Goal: Task Accomplishment & Management: Complete application form

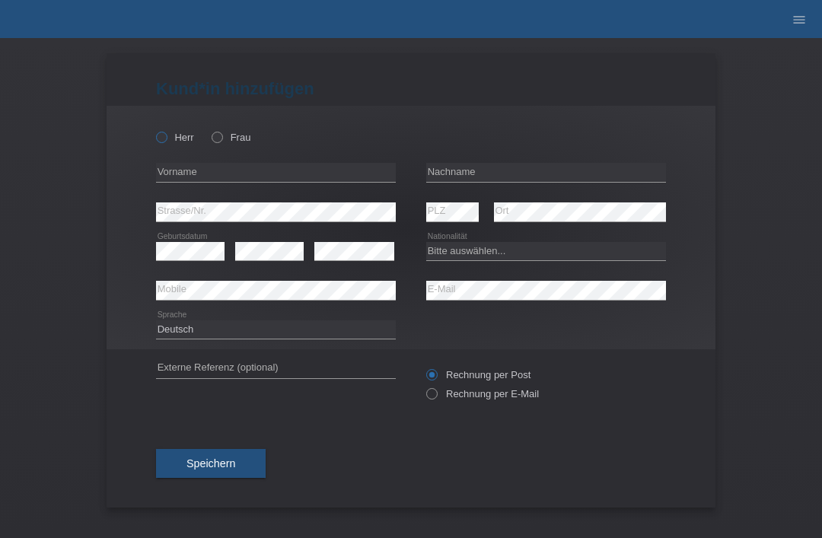
click at [154, 129] on icon at bounding box center [154, 129] width 0 height 0
click at [159, 140] on input "Herr" at bounding box center [161, 137] width 10 height 10
radio input "true"
click at [530, 173] on input "text" at bounding box center [546, 172] width 240 height 19
type input "H"
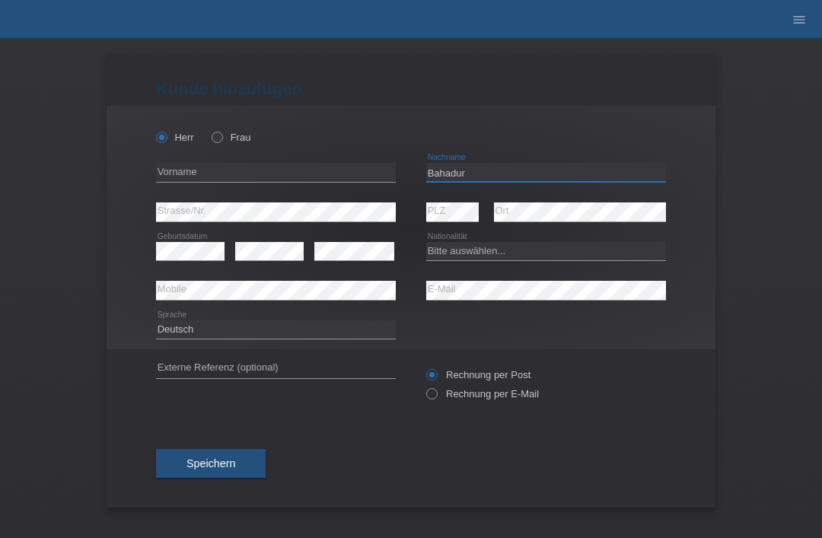
type input "Bahadur"
click at [272, 177] on input "text" at bounding box center [276, 172] width 240 height 19
type input "[PERSON_NAME]"
click at [453, 231] on div "error PLZ" at bounding box center [452, 213] width 53 height 40
click at [513, 260] on select "Bitte auswählen... Schweiz Deutschland Liechtenstein Österreich ------------ Af…" at bounding box center [546, 251] width 240 height 18
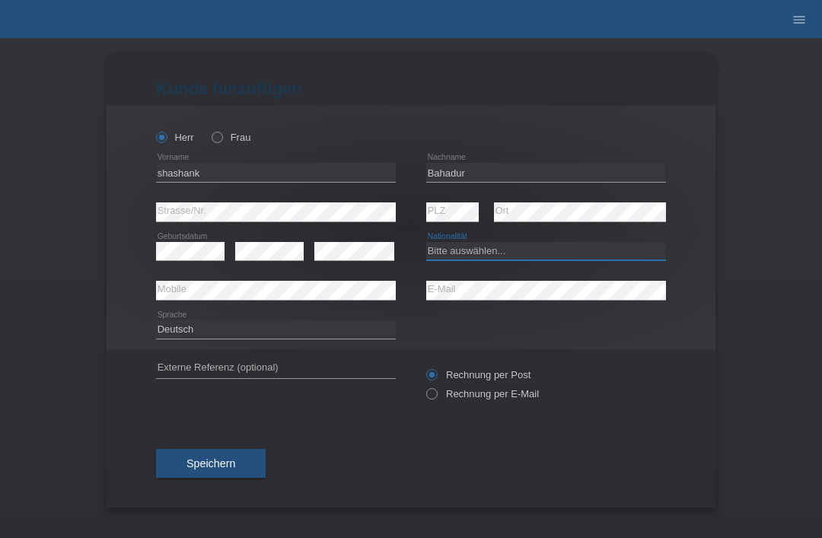
select select "CH"
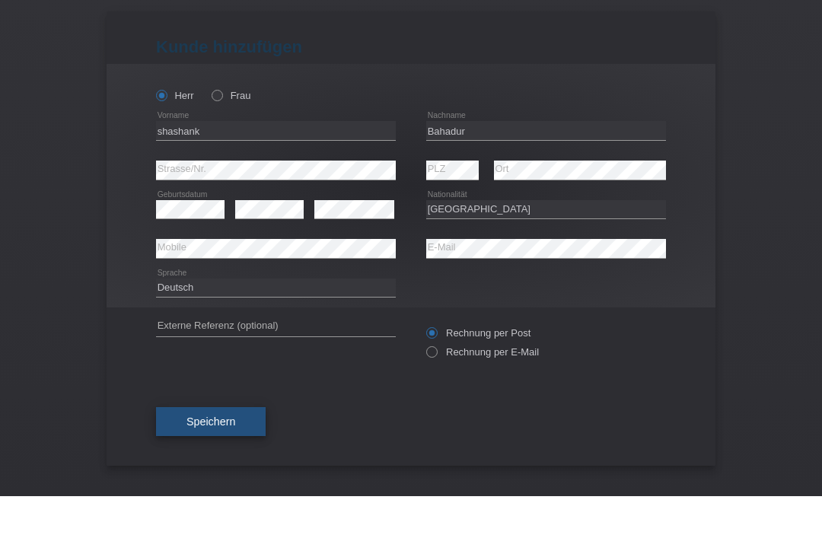
click at [201, 458] on span "Speichern" at bounding box center [211, 464] width 49 height 12
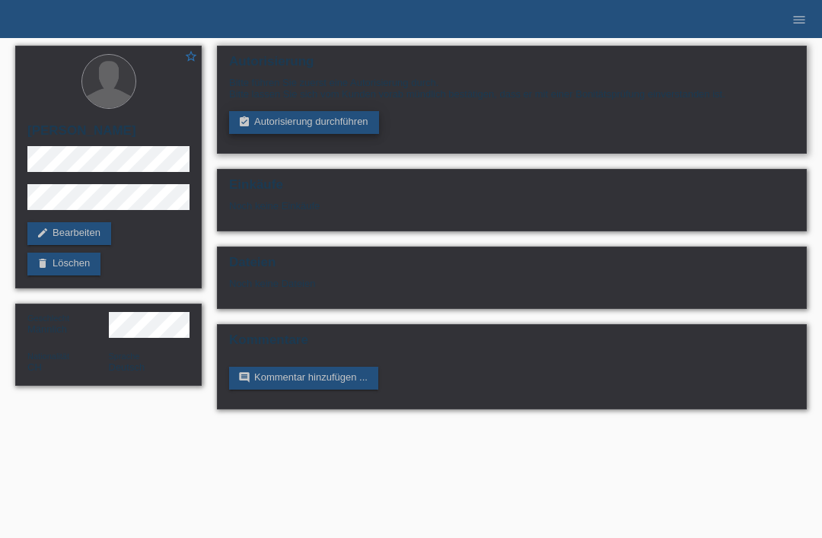
click at [326, 117] on link "assignment_turned_in Autorisierung durchführen" at bounding box center [304, 122] width 150 height 23
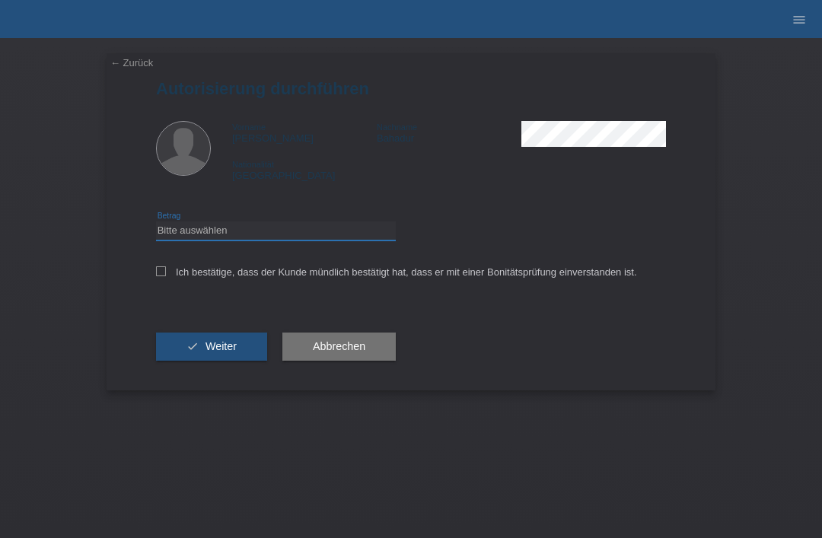
click at [228, 233] on select "Bitte auswählen CHF 1.00 - CHF 499.00 CHF 500.00 - CHF 1'999.00 CHF 2'000.00 - …" at bounding box center [276, 231] width 240 height 18
select select "3"
click at [161, 264] on div "Ich bestätige, dass der Kunde mündlich bestätigt hat, dass er mit einer Bonität…" at bounding box center [411, 277] width 510 height 52
click at [164, 272] on icon at bounding box center [161, 271] width 10 height 10
click at [164, 272] on input "Ich bestätige, dass der Kunde mündlich bestätigt hat, dass er mit einer Bonität…" at bounding box center [161, 271] width 10 height 10
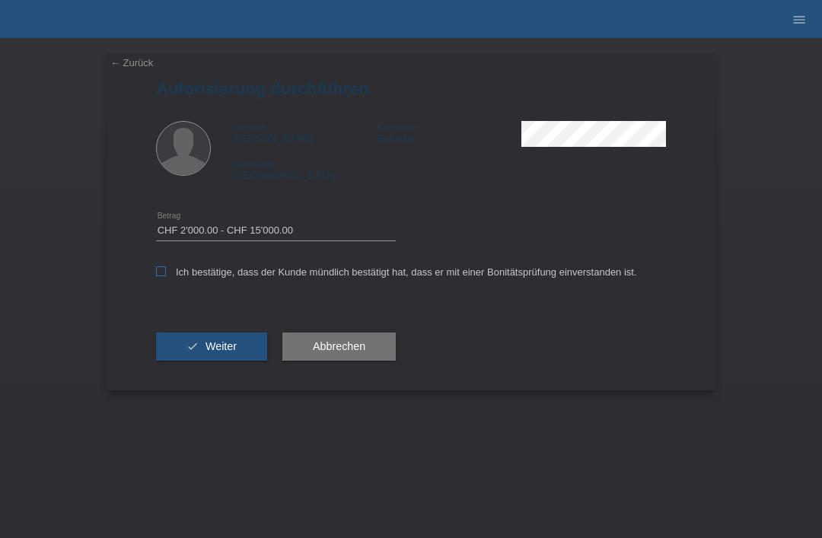
checkbox input "true"
click at [210, 352] on span "Weiter" at bounding box center [221, 346] width 31 height 12
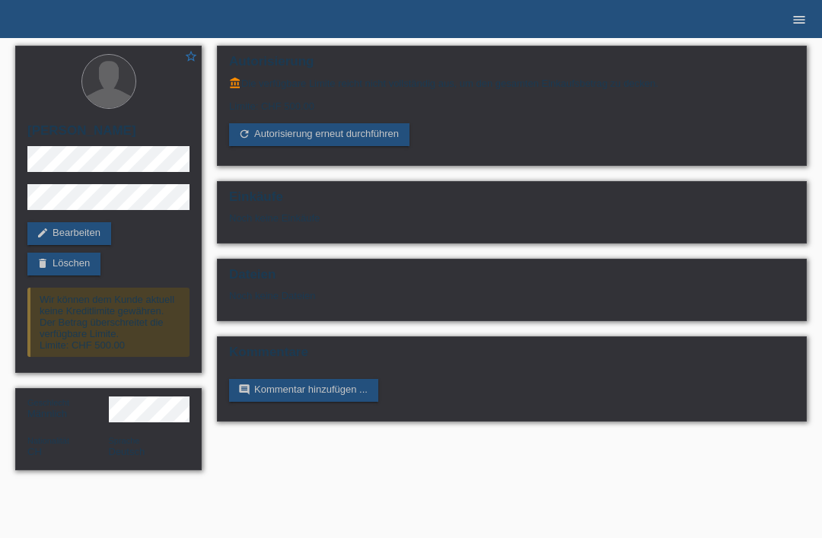
click at [800, 25] on icon "menu" at bounding box center [799, 19] width 15 height 15
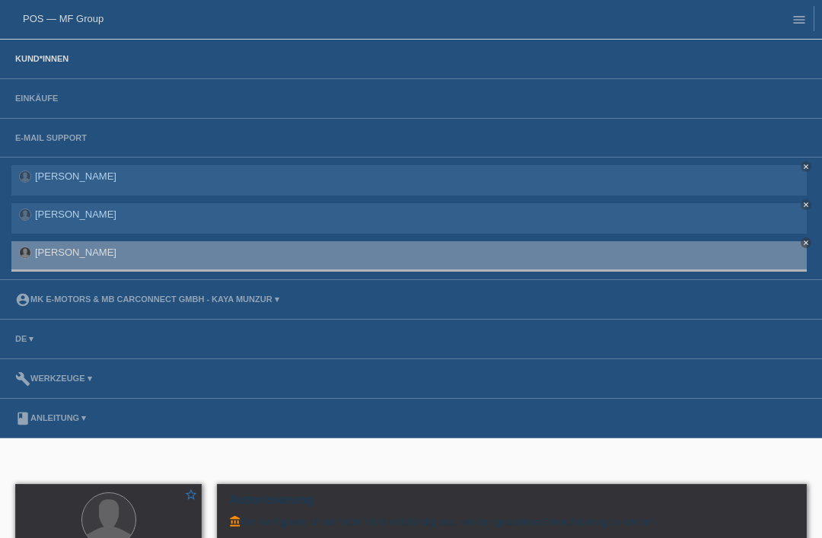
click at [36, 56] on link "Kund*innen" at bounding box center [42, 58] width 69 height 9
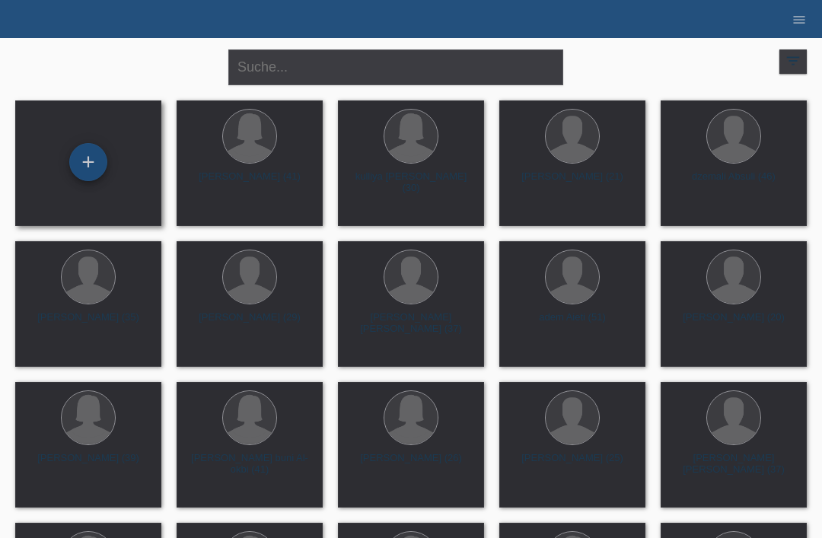
click at [80, 162] on div "+" at bounding box center [88, 162] width 37 height 26
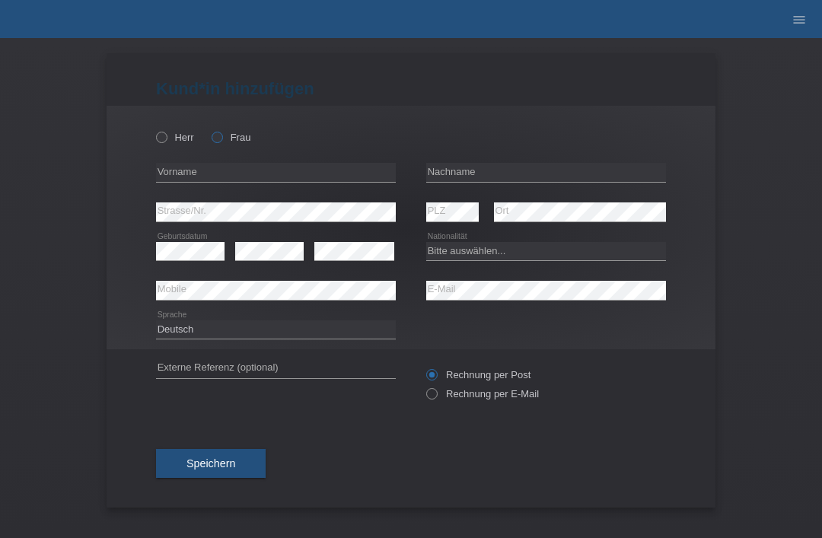
click at [225, 140] on label "Frau" at bounding box center [231, 137] width 39 height 11
click at [222, 140] on input "Frau" at bounding box center [217, 137] width 10 height 10
radio input "true"
click at [460, 171] on input "text" at bounding box center [546, 172] width 240 height 19
type input "Oliveira de jesus"
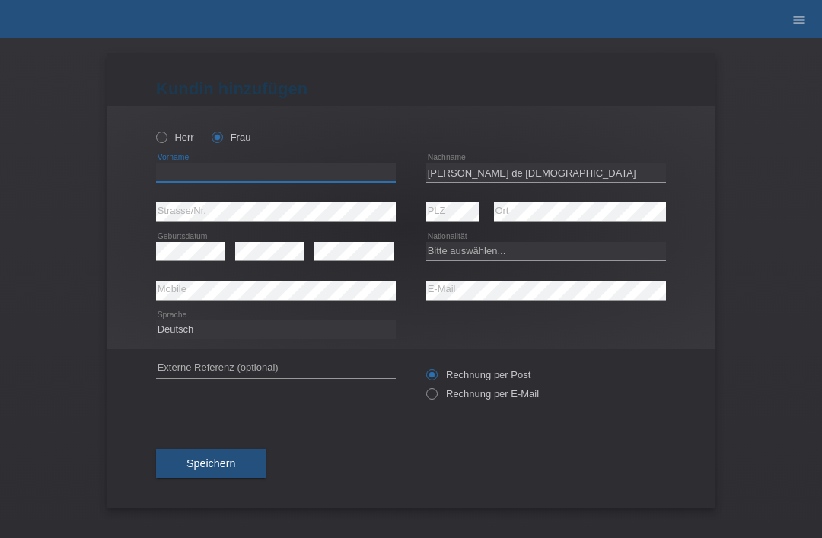
click at [302, 177] on input "text" at bounding box center [276, 172] width 240 height 19
type input "maria celeste"
click at [492, 260] on select "Bitte auswählen... Schweiz Deutschland Liechtenstein Österreich ------------ Af…" at bounding box center [546, 251] width 240 height 18
select select "PT"
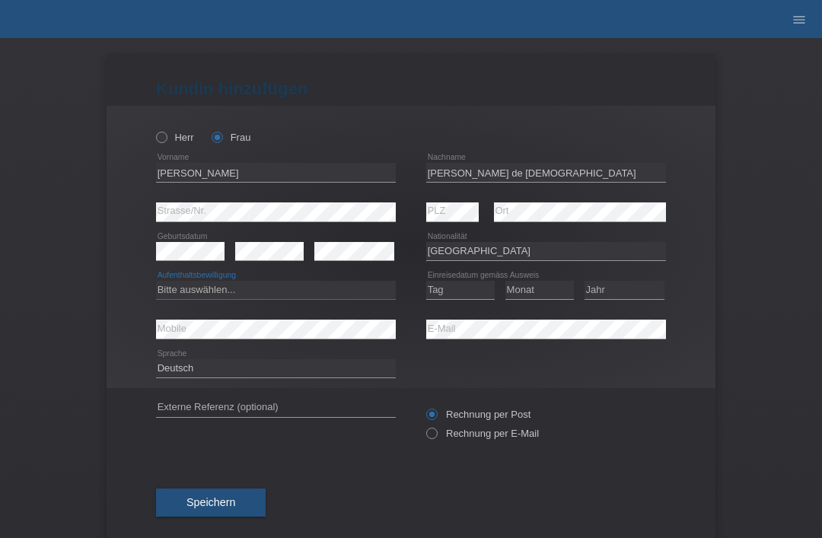
click at [271, 285] on select "Bitte auswählen... C B B - Flüchtlingsstatus Andere" at bounding box center [276, 290] width 240 height 18
select select "C"
click at [461, 298] on select "Tag 01 02 03 04 05 06 07 08 09 10 11" at bounding box center [460, 290] width 69 height 18
select select "23"
click at [544, 283] on select "Monat 01 02 03 04 05 06 07 08 09 10 11" at bounding box center [540, 290] width 69 height 18
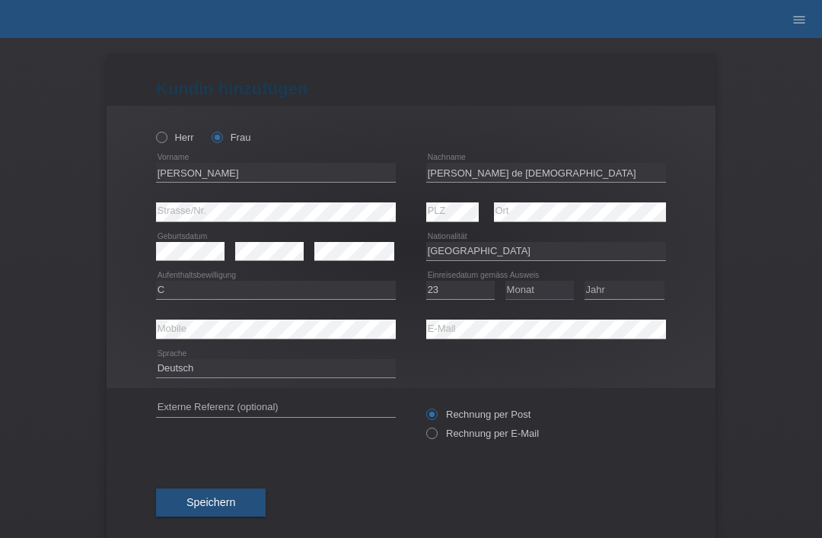
select select "12"
click at [623, 283] on select "Jahr 2025 2024 2023 2022 2021 2020 2019 2018 2017 2016 2015 2014 2013 2012 2011…" at bounding box center [625, 290] width 80 height 18
select select "1986"
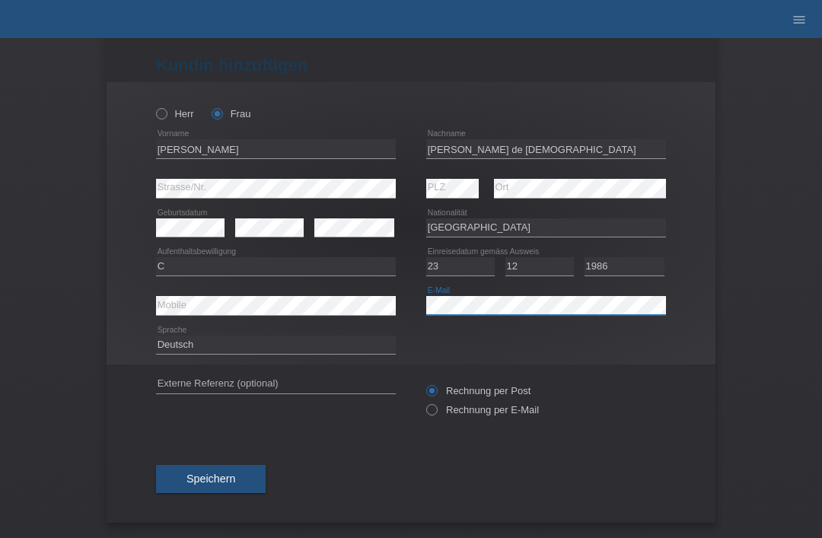
scroll to position [30, 0]
click at [215, 470] on button "Speichern" at bounding box center [211, 479] width 110 height 29
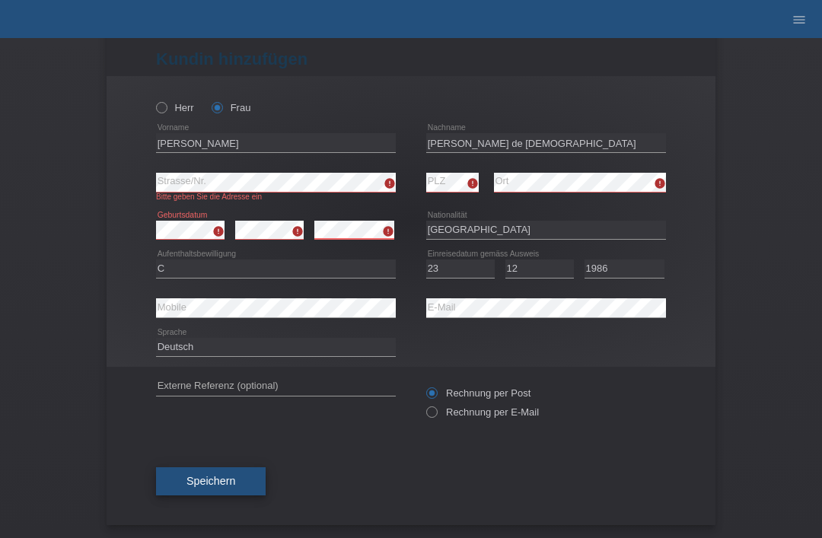
click at [198, 484] on span "Speichern" at bounding box center [211, 481] width 49 height 12
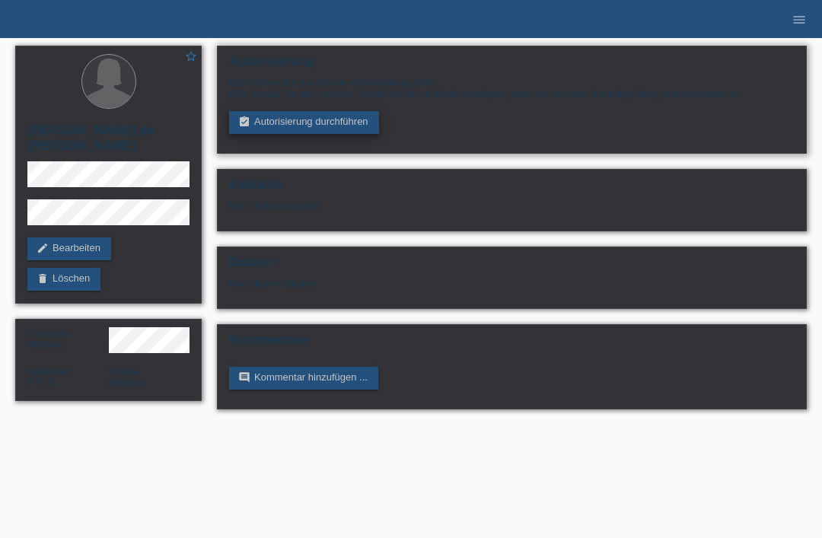
click at [316, 134] on link "assignment_turned_in Autorisierung durchführen" at bounding box center [304, 122] width 150 height 23
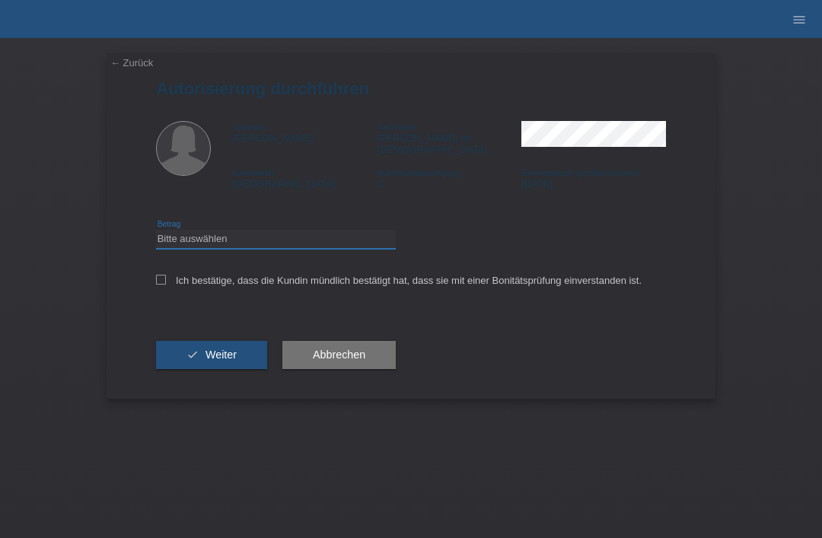
click at [275, 236] on select "Bitte auswählen CHF 1.00 - CHF 499.00 CHF 500.00 - CHF 1'999.00 CHF 2'000.00 - …" at bounding box center [276, 239] width 240 height 18
select select "3"
click at [166, 279] on label "Ich bestätige, dass die Kundin mündlich bestätigt hat, dass sie mit einer Bonit…" at bounding box center [399, 280] width 486 height 11
click at [166, 279] on input "Ich bestätige, dass die Kundin mündlich bestätigt hat, dass sie mit einer Bonit…" at bounding box center [161, 280] width 10 height 10
checkbox input "true"
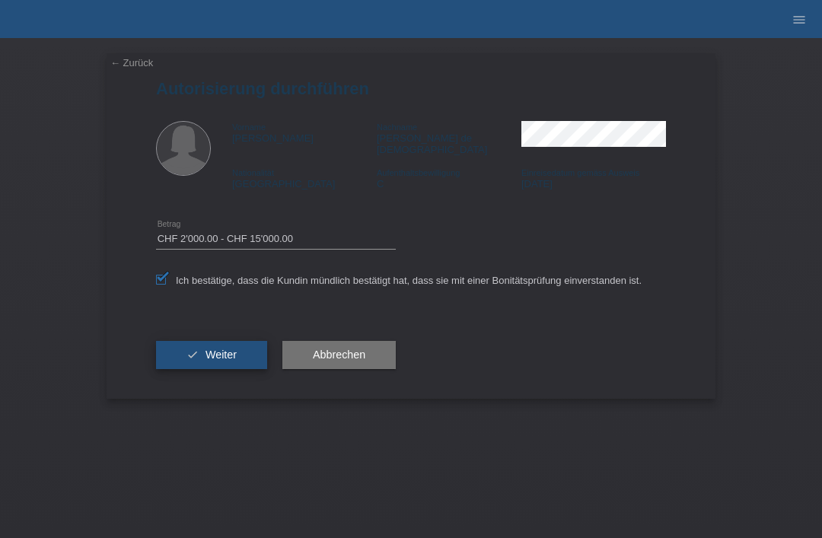
click at [196, 356] on icon "check" at bounding box center [193, 355] width 12 height 12
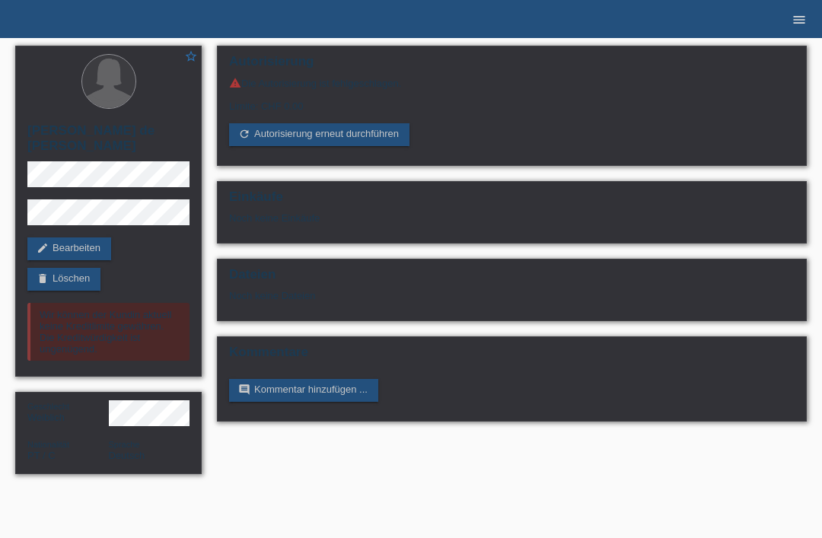
click at [797, 23] on icon "menu" at bounding box center [799, 19] width 15 height 15
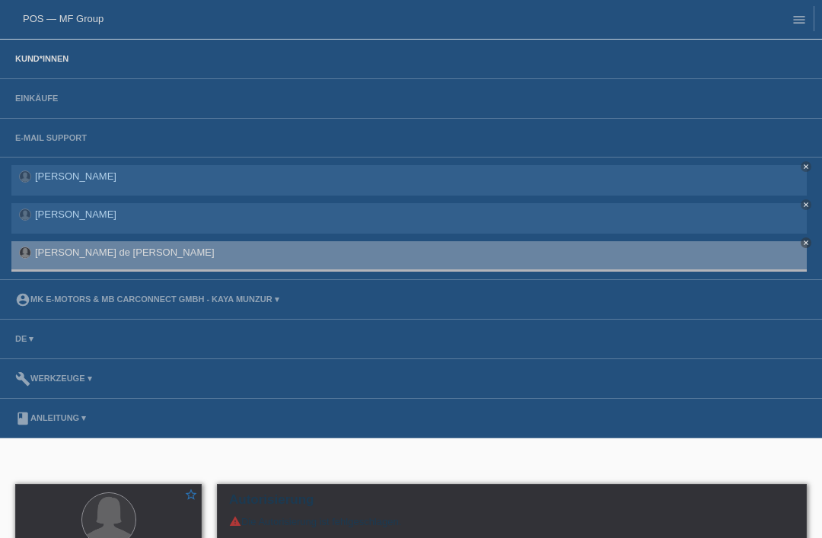
click at [54, 63] on link "Kund*innen" at bounding box center [42, 58] width 69 height 9
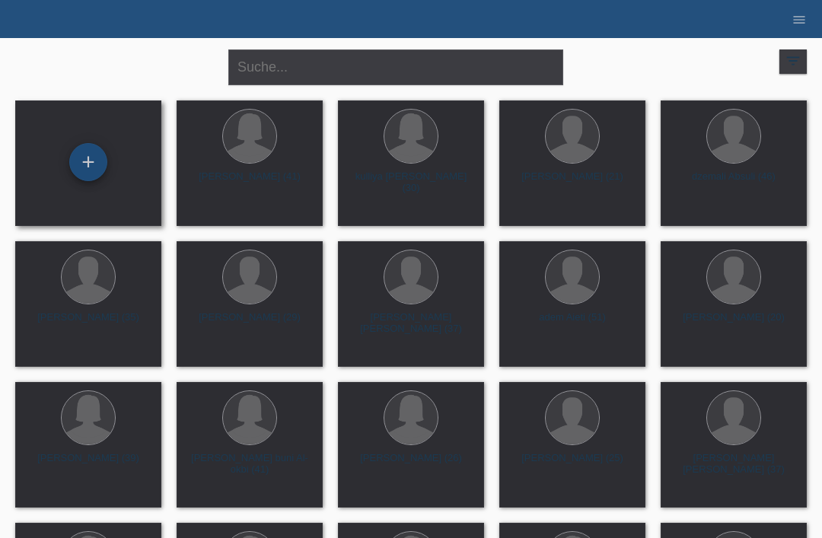
click at [93, 154] on div "+" at bounding box center [88, 162] width 37 height 26
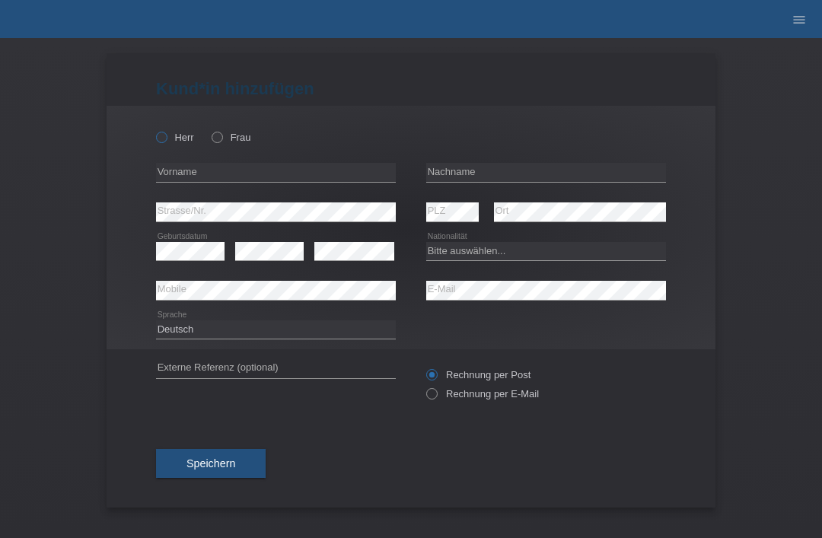
click at [175, 133] on label "Herr" at bounding box center [175, 137] width 38 height 11
click at [166, 133] on input "Herr" at bounding box center [161, 137] width 10 height 10
radio input "true"
click at [486, 174] on input "text" at bounding box center [546, 172] width 240 height 19
type input "Bahadur"
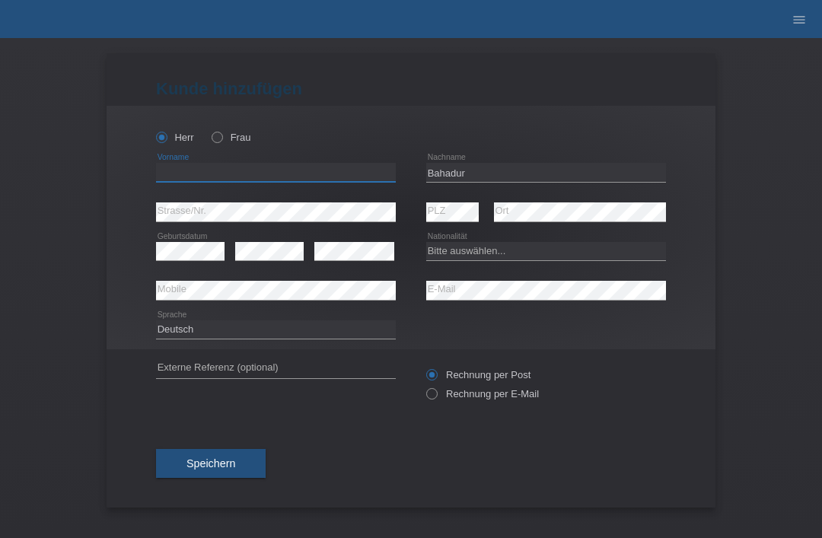
click at [290, 179] on input "text" at bounding box center [276, 172] width 240 height 19
type input "govind"
click at [70, 295] on div "Kund*in hinzufügen Kunde hinzufügen Kundin hinzufügen Herr Frau govind error Vo…" at bounding box center [411, 288] width 822 height 500
click at [481, 247] on select "Bitte auswählen... [GEOGRAPHIC_DATA] [GEOGRAPHIC_DATA] [GEOGRAPHIC_DATA] [GEOGR…" at bounding box center [546, 251] width 240 height 18
select select "IN"
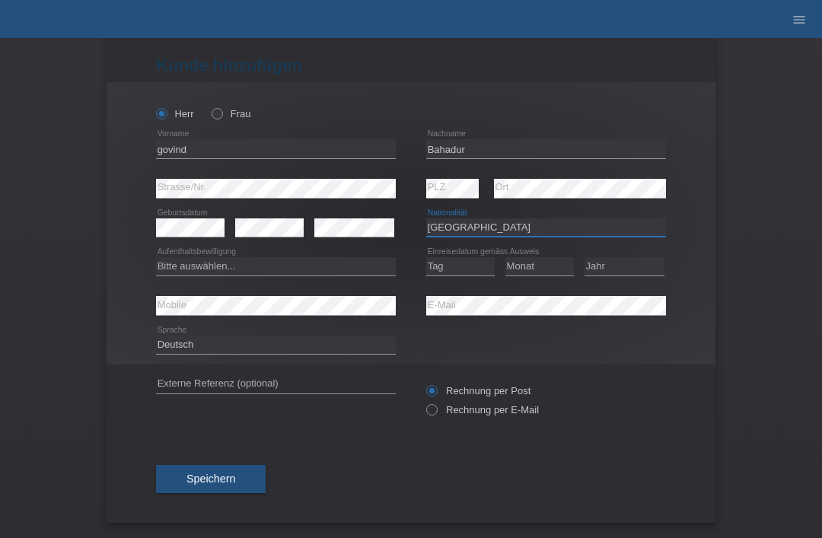
scroll to position [30, 0]
click at [237, 266] on select "Bitte auswählen... C B B - Flüchtlingsstatus Andere" at bounding box center [276, 266] width 240 height 18
select select "C"
click at [456, 257] on select "Tag 01 02 03 04 05 06 07 08 09 10 11" at bounding box center [460, 266] width 69 height 18
select select "23"
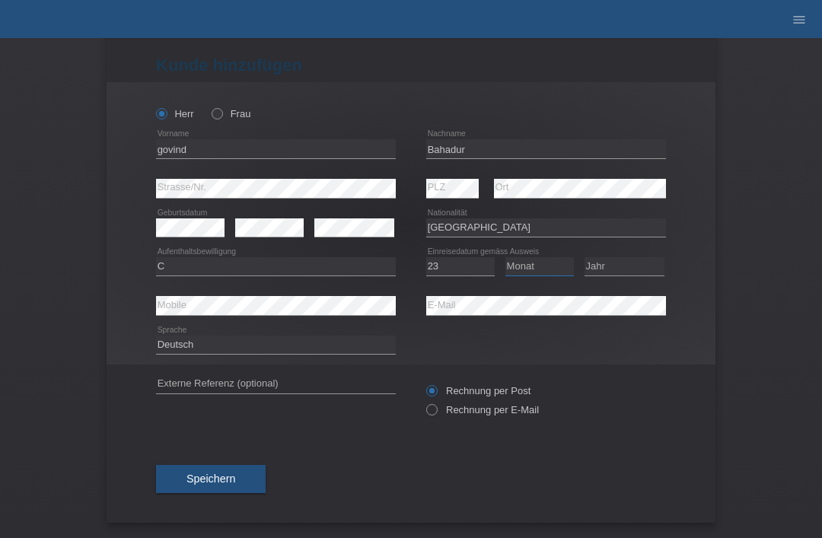
click at [545, 258] on select "Monat 01 02 03 04 05 06 07 08 09 10 11" at bounding box center [540, 266] width 69 height 18
select select "07"
click at [627, 260] on select "Jahr 2025 2024 2023 2022 2021 2020 2019 2018 2017 2016 2015 2014 2013 2012 2011…" at bounding box center [625, 266] width 80 height 18
select select "2000"
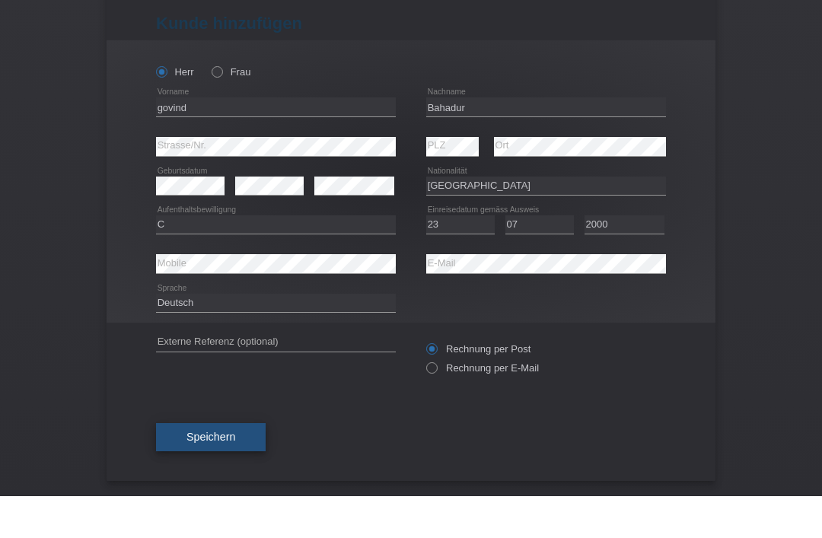
click at [218, 473] on span "Speichern" at bounding box center [211, 479] width 49 height 12
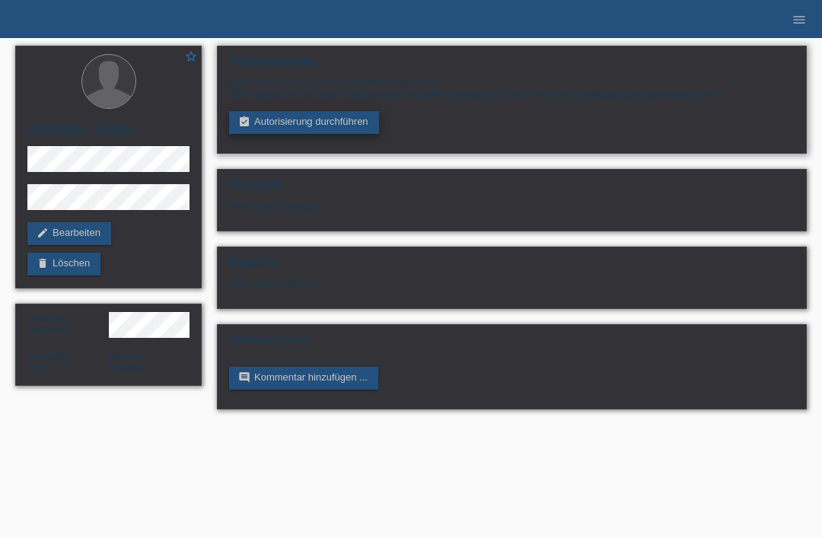
click at [294, 128] on link "assignment_turned_in Autorisierung durchführen" at bounding box center [304, 122] width 150 height 23
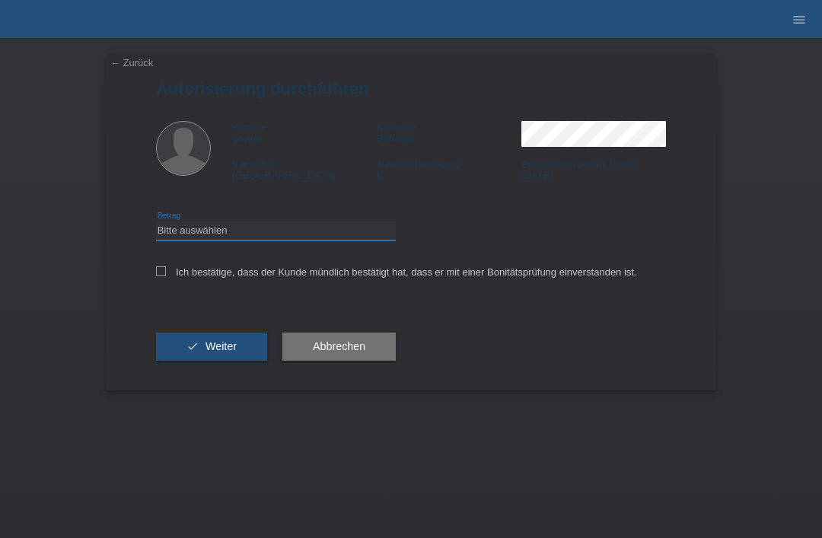
click at [282, 238] on select "Bitte auswählen CHF 1.00 - CHF 499.00 CHF 500.00 - CHF 1'999.00 CHF 2'000.00 - …" at bounding box center [276, 231] width 240 height 18
select select "3"
click at [161, 276] on icon at bounding box center [161, 271] width 10 height 10
click at [161, 276] on input "Ich bestätige, dass der Kunde mündlich bestätigt hat, dass er mit einer Bonität…" at bounding box center [161, 271] width 10 height 10
checkbox input "true"
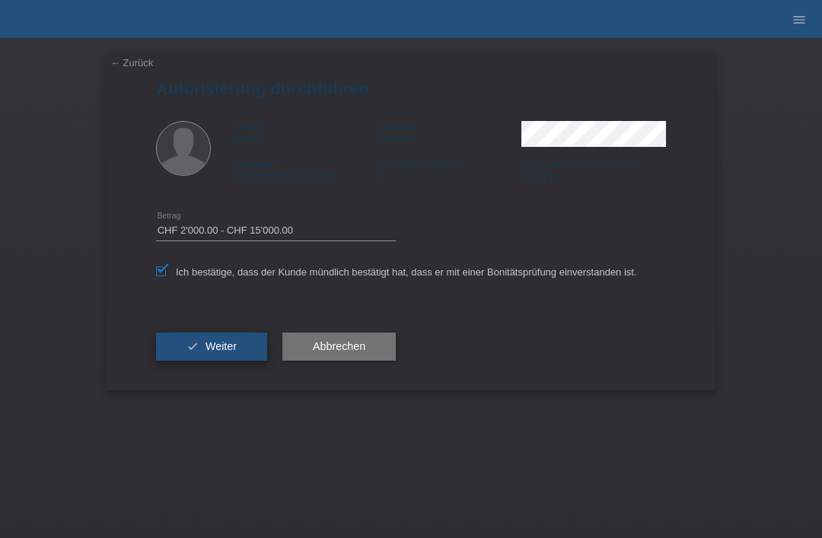
click at [182, 349] on button "check Weiter" at bounding box center [211, 347] width 111 height 29
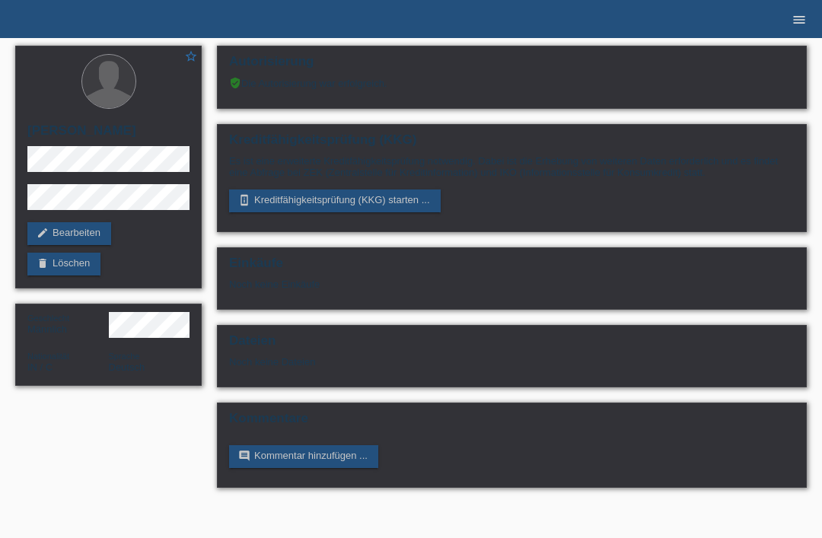
click at [799, 21] on icon "menu" at bounding box center [799, 19] width 15 height 15
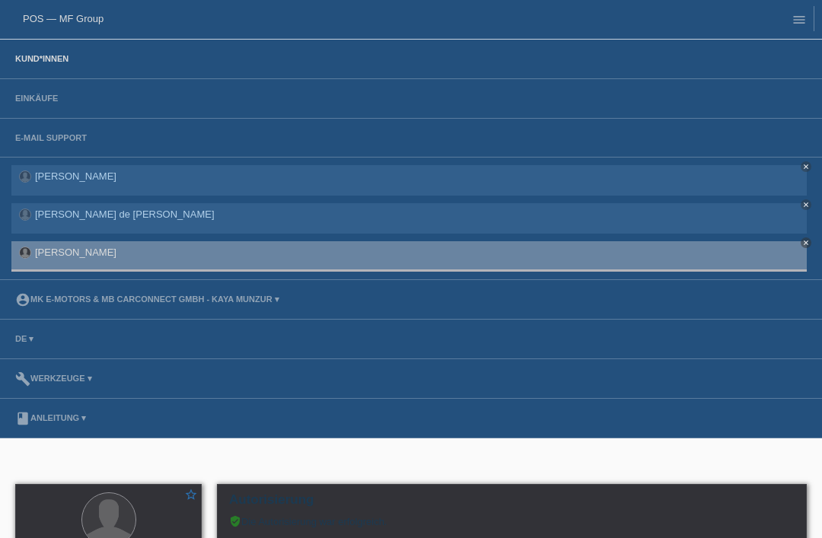
click at [40, 60] on link "Kund*innen" at bounding box center [42, 58] width 69 height 9
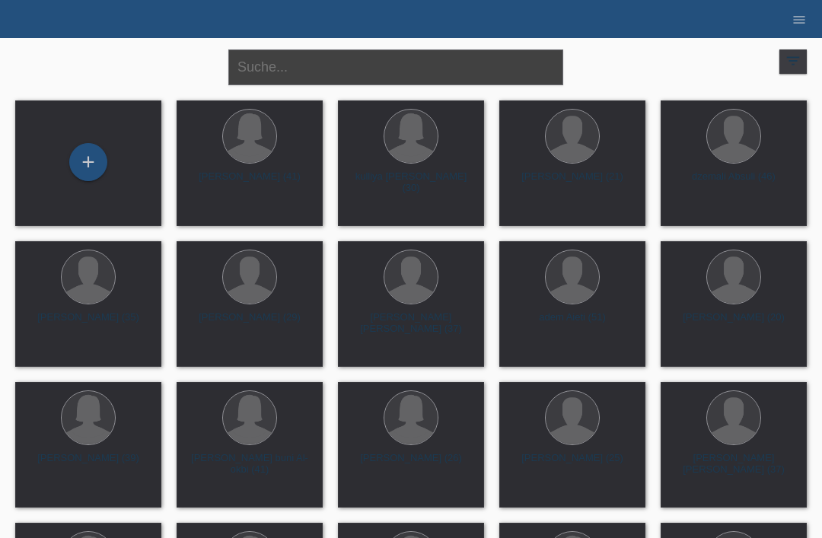
click at [308, 63] on input "text" at bounding box center [395, 67] width 335 height 36
type input "Bahadur"
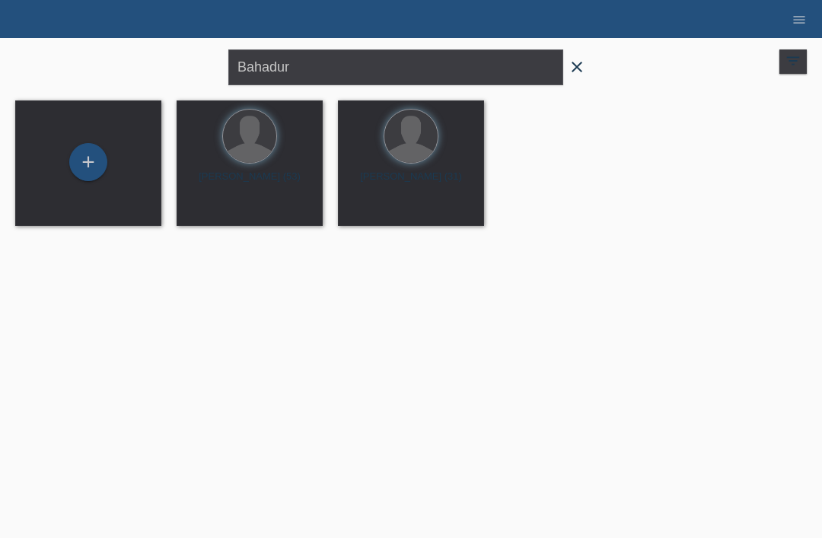
click at [590, 70] on span "close" at bounding box center [577, 68] width 30 height 23
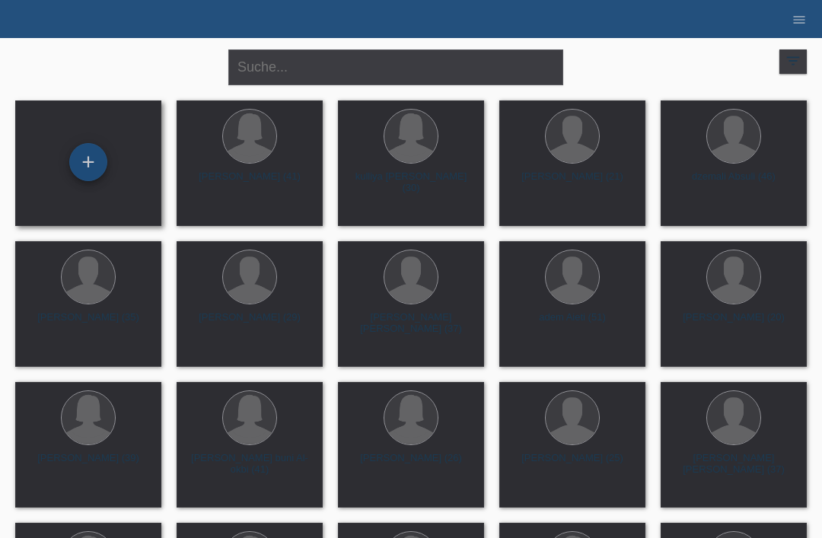
click at [98, 163] on div "+" at bounding box center [88, 162] width 37 height 26
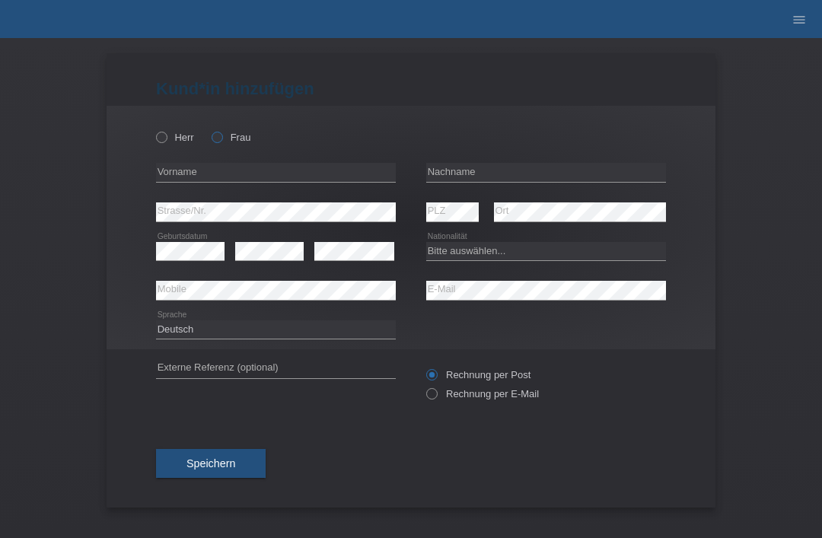
click at [234, 132] on label "Frau" at bounding box center [231, 137] width 39 height 11
click at [222, 132] on input "Frau" at bounding box center [217, 137] width 10 height 10
radio input "true"
click at [493, 180] on input "text" at bounding box center [546, 172] width 240 height 19
type input "Sonali"
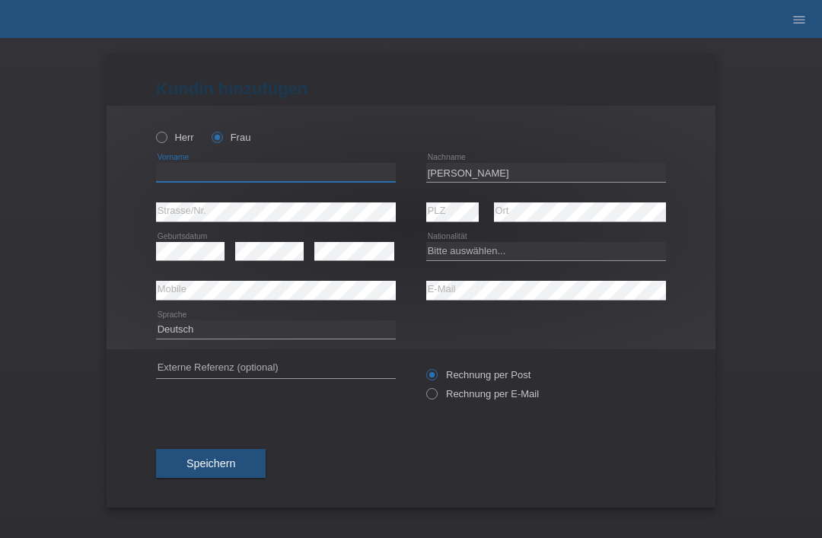
click at [261, 173] on input "text" at bounding box center [276, 172] width 240 height 19
type input "aonali"
click at [494, 254] on select "Bitte auswählen... Schweiz Deutschland Liechtenstein Österreich ------------ Af…" at bounding box center [546, 251] width 240 height 18
select select "IN"
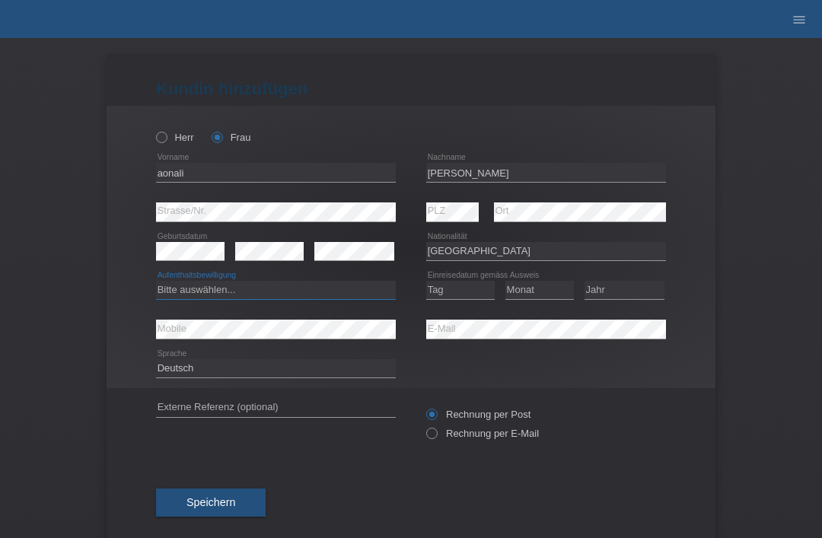
click at [323, 298] on select "Bitte auswählen... C B B - Flüchtlingsstatus Andere" at bounding box center [276, 290] width 240 height 18
select select "C"
click at [464, 293] on select "Tag 01 02 03 04 05 06 07 08 09 10 11" at bounding box center [460, 290] width 69 height 18
select select "01"
click at [550, 299] on select "Monat 01 02 03 04 05 06 07 08 09 10 11" at bounding box center [540, 290] width 69 height 18
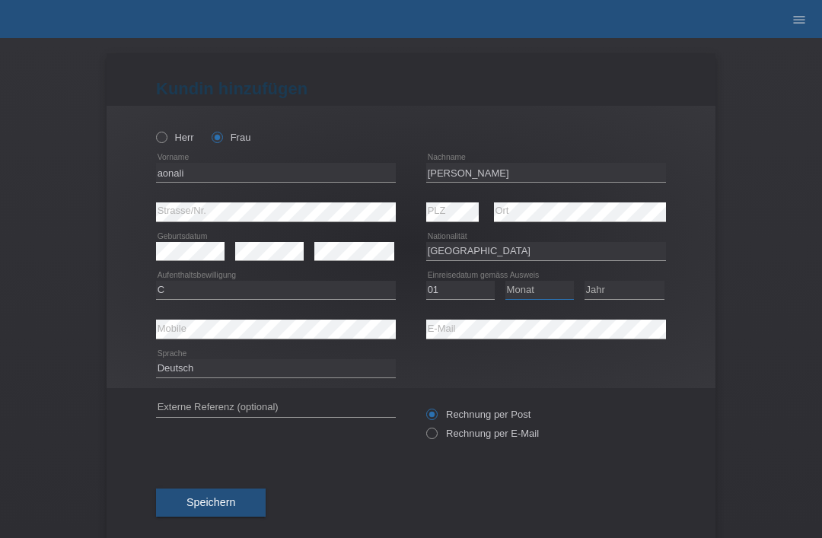
select select "11"
click at [631, 297] on select "Jahr 2025 2024 2023 2022 2021 2020 2019 2018 2017 2016 2015 2014 2013 2012 2011…" at bounding box center [625, 290] width 80 height 18
select select "2006"
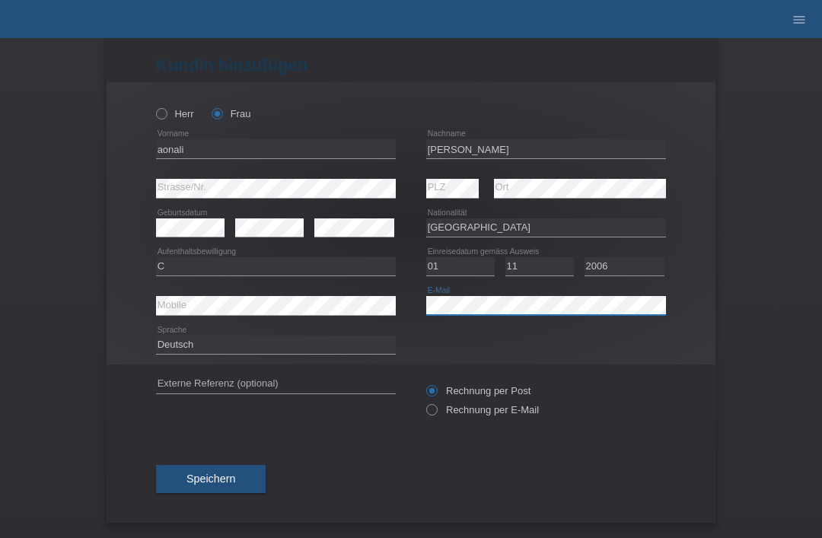
scroll to position [30, 0]
click at [185, 470] on button "Speichern" at bounding box center [211, 479] width 110 height 29
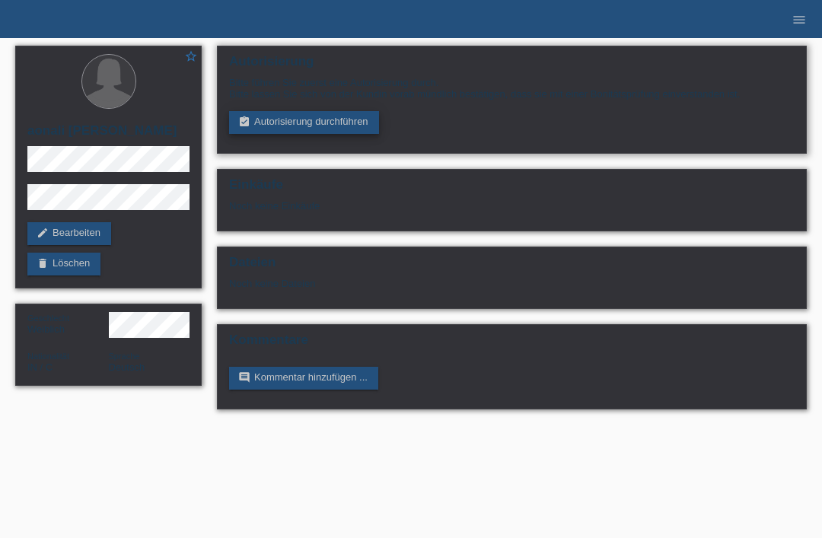
click at [329, 120] on link "assignment_turned_in Autorisierung durchführen" at bounding box center [304, 122] width 150 height 23
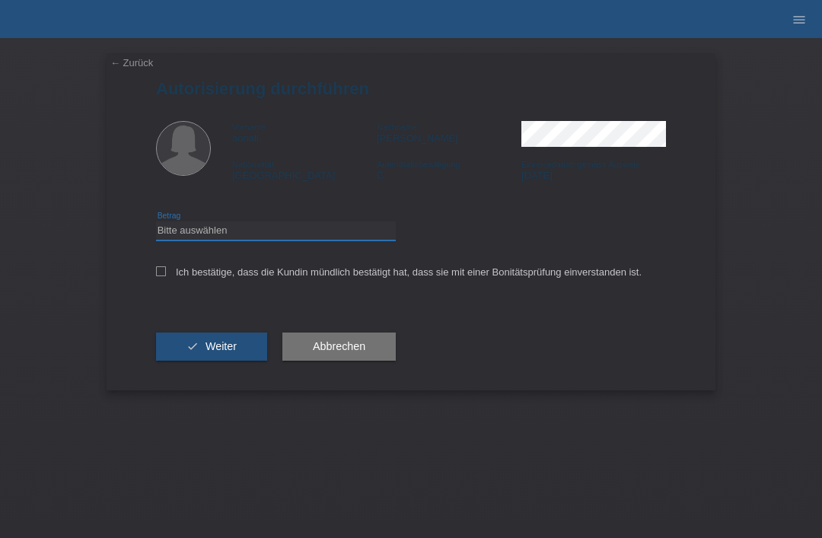
click at [311, 240] on select "Bitte auswählen CHF 1.00 - CHF 499.00 CHF 500.00 - CHF 1'999.00 CHF 2'000.00 - …" at bounding box center [276, 231] width 240 height 18
select select "3"
click at [160, 289] on div "Ich bestätige, dass die Kundin mündlich bestätigt hat, dass sie mit einer Bonit…" at bounding box center [411, 277] width 510 height 52
click at [170, 278] on label "Ich bestätige, dass die Kundin mündlich bestätigt hat, dass sie mit einer Bonit…" at bounding box center [399, 271] width 486 height 11
click at [166, 276] on input "Ich bestätige, dass die Kundin mündlich bestätigt hat, dass sie mit einer Bonit…" at bounding box center [161, 271] width 10 height 10
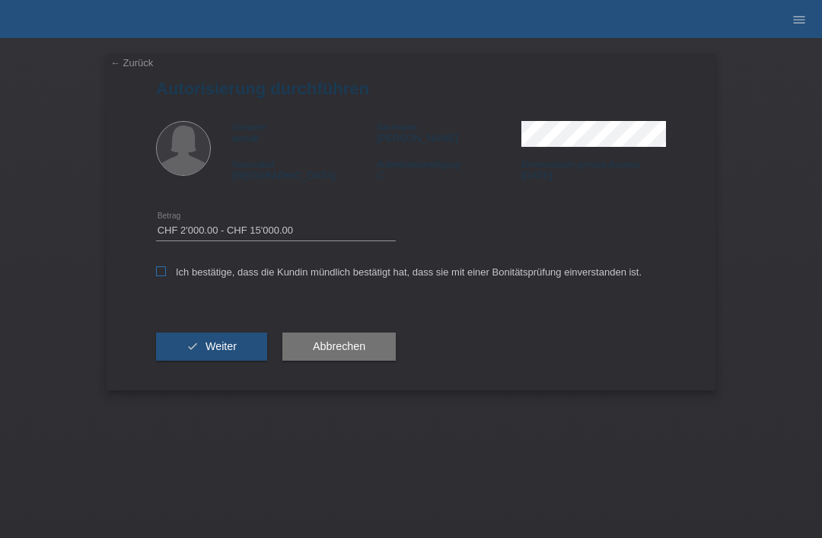
checkbox input "true"
click at [210, 351] on span "Weiter" at bounding box center [221, 346] width 31 height 12
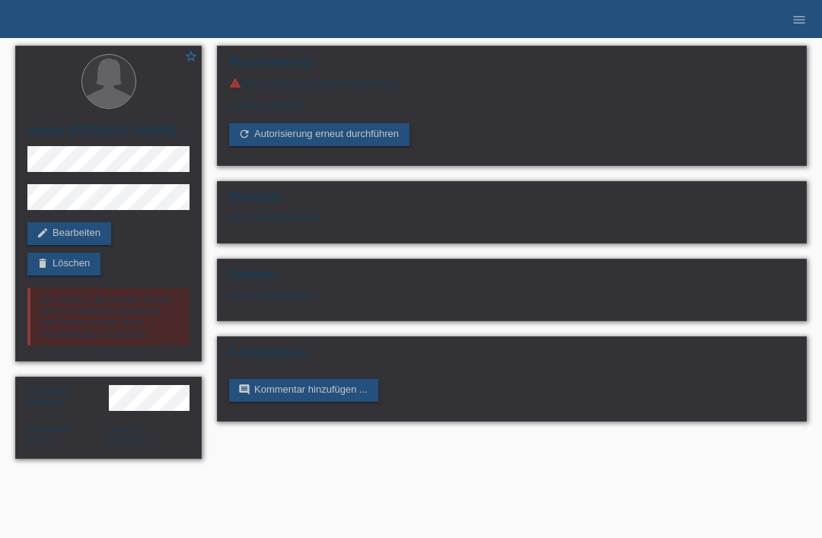
click at [298, 130] on link "refresh Autorisierung erneut durchführen" at bounding box center [319, 134] width 180 height 23
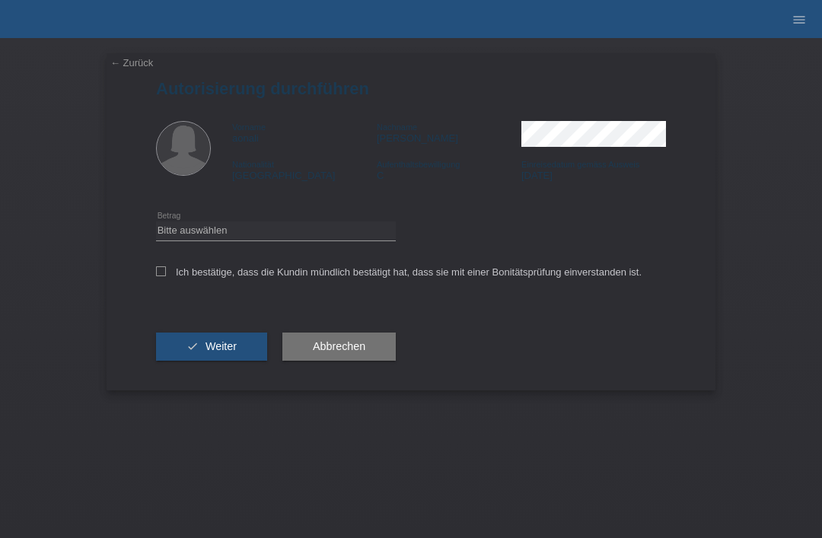
click at [136, 65] on link "← Zurück" at bounding box center [131, 62] width 43 height 11
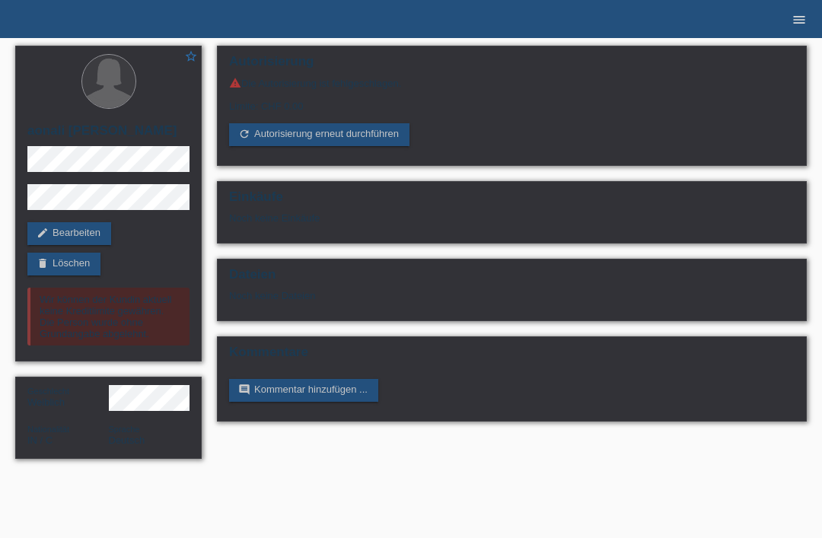
click at [796, 24] on icon "menu" at bounding box center [799, 19] width 15 height 15
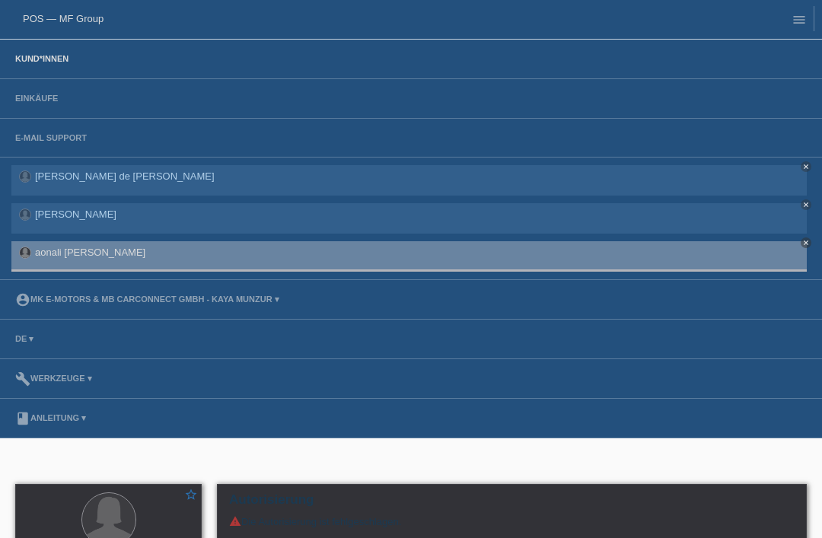
click at [28, 63] on link "Kund*innen" at bounding box center [42, 58] width 69 height 9
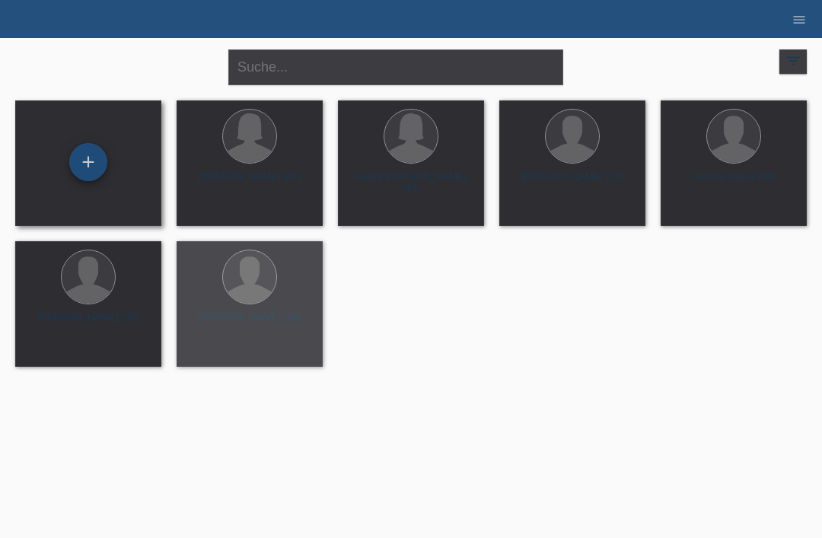
click at [88, 153] on div "+" at bounding box center [88, 162] width 37 height 26
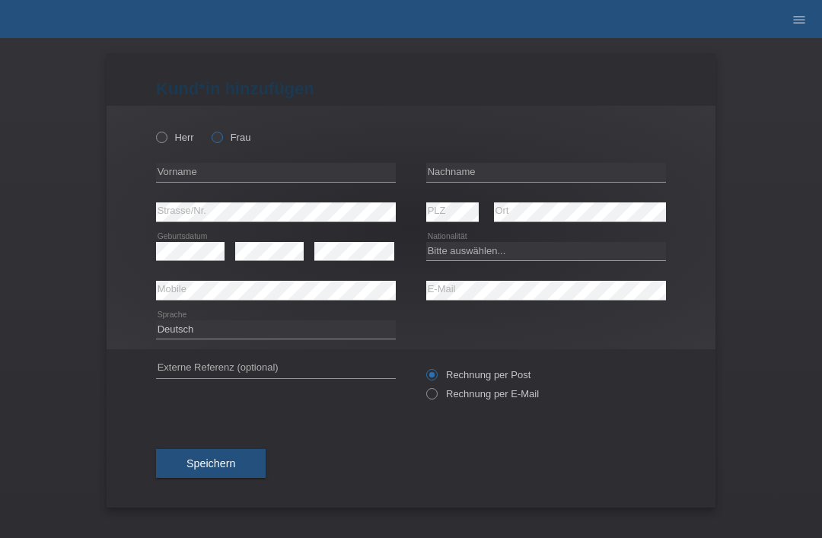
click at [224, 143] on label "Frau" at bounding box center [231, 137] width 39 height 11
click at [222, 142] on input "Frau" at bounding box center [217, 137] width 10 height 10
radio input "true"
click at [495, 177] on input "text" at bounding box center [546, 172] width 240 height 19
type input "Radhika"
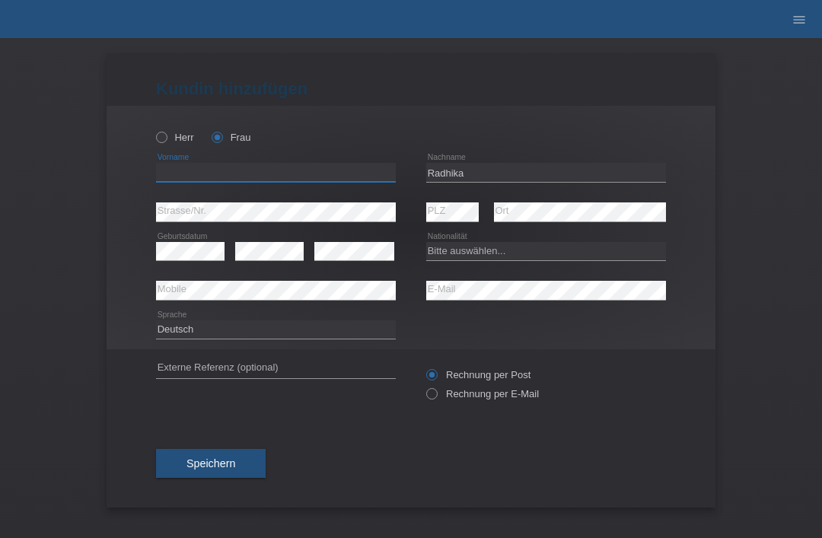
click at [282, 177] on input "text" at bounding box center [276, 172] width 240 height 19
type input "radhika"
click at [486, 253] on select "Bitte auswählen... Schweiz Deutschland Liechtenstein Österreich ------------ Af…" at bounding box center [546, 251] width 240 height 18
select select "IN"
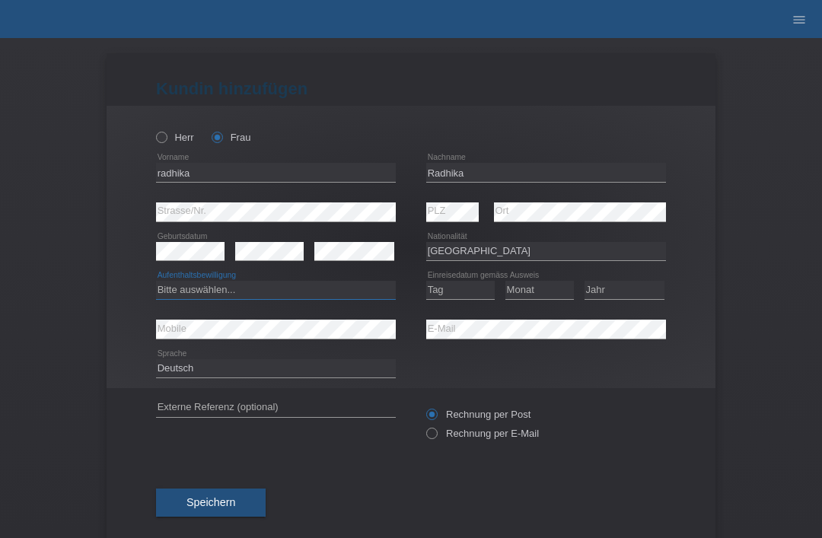
click at [180, 291] on select "Bitte auswählen... C B B - Flüchtlingsstatus Andere" at bounding box center [276, 290] width 240 height 18
select select "C"
click at [461, 288] on select "Tag 01 02 03 04 05 06 07 08 09 10 11" at bounding box center [460, 290] width 69 height 18
select select "01"
click at [553, 298] on select "Monat 01 02 03 04 05 06 07 08 09 10 11" at bounding box center [540, 290] width 69 height 18
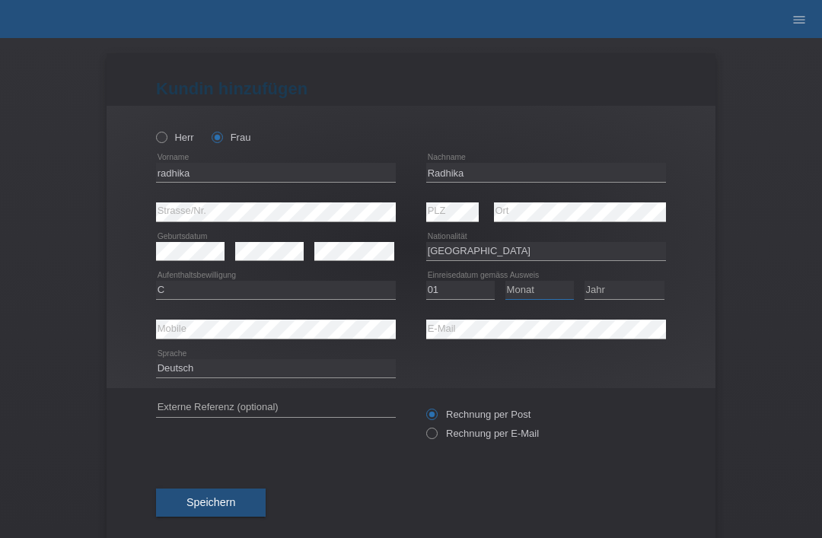
select select "11"
click at [623, 285] on select "Jahr 2025 2024 2023 2022 2021 2020 2019 2018 2017 2016 2015 2014 2013 2012 2011…" at bounding box center [625, 290] width 80 height 18
select select "2006"
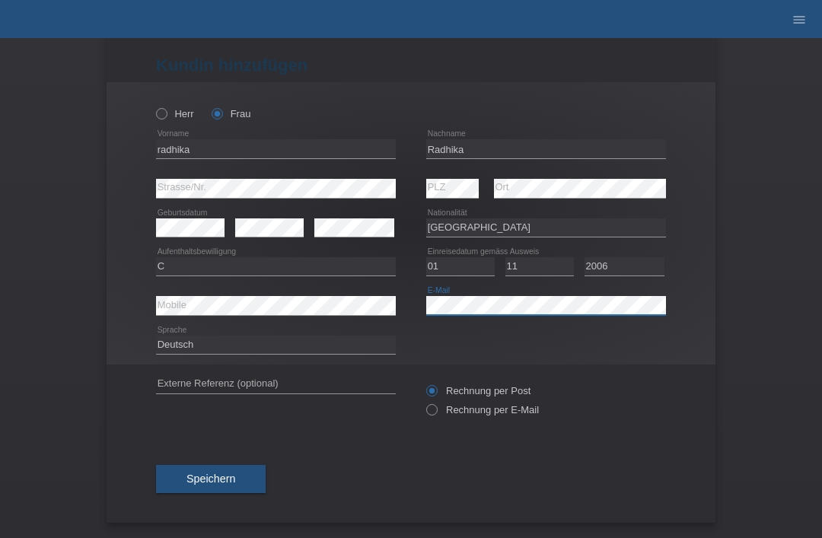
scroll to position [30, 0]
click at [193, 469] on button "Speichern" at bounding box center [211, 479] width 110 height 29
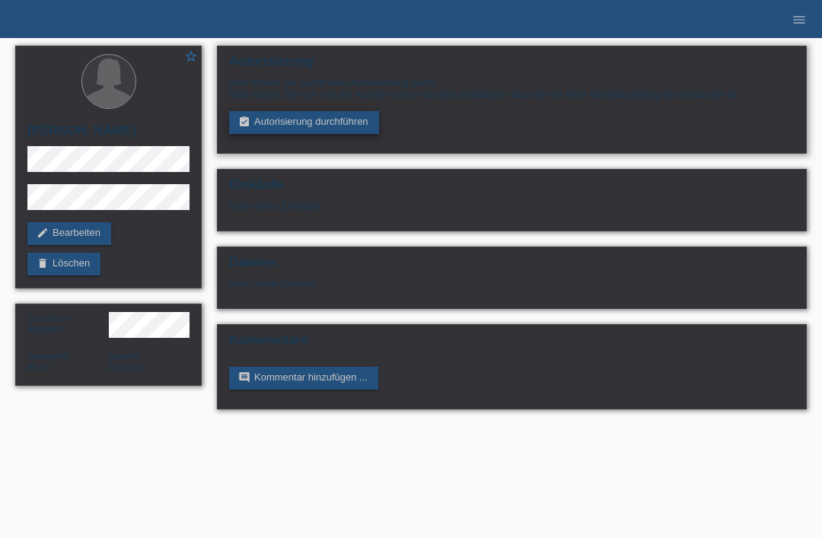
click at [355, 134] on link "assignment_turned_in Autorisierung durchführen" at bounding box center [304, 122] width 150 height 23
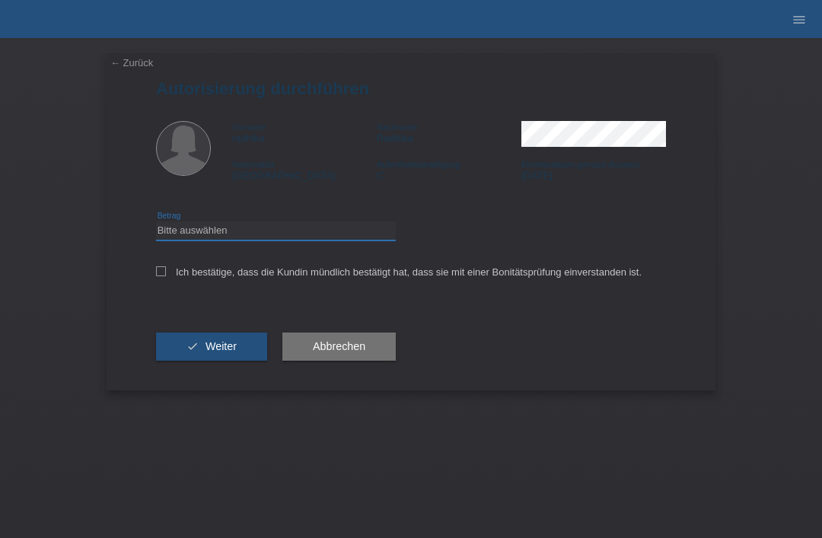
click at [296, 240] on select "Bitte auswählen CHF 1.00 - CHF 499.00 CHF 500.00 - CHF 1'999.00 CHF 2'000.00 - …" at bounding box center [276, 231] width 240 height 18
select select "3"
click at [160, 276] on icon at bounding box center [161, 271] width 10 height 10
click at [160, 276] on input "Ich bestätige, dass die Kundin mündlich bestätigt hat, dass sie mit einer Bonit…" at bounding box center [161, 271] width 10 height 10
checkbox input "true"
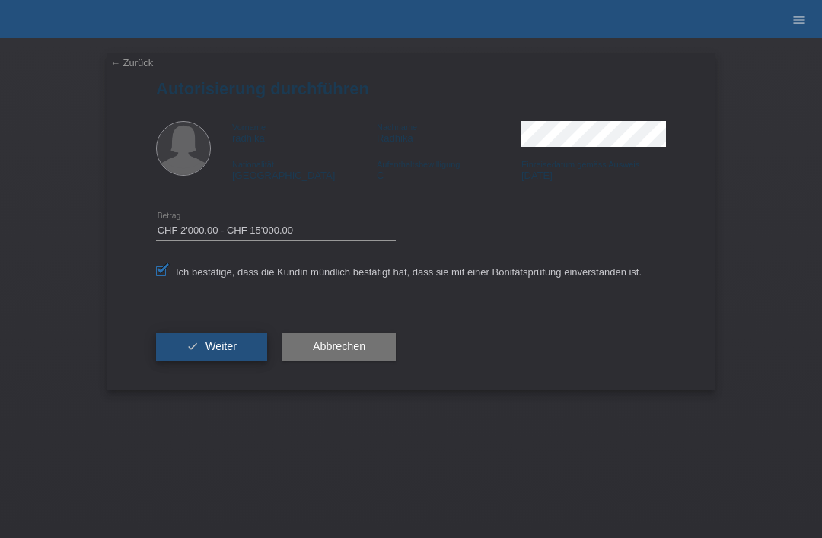
click at [202, 348] on button "check Weiter" at bounding box center [211, 347] width 111 height 29
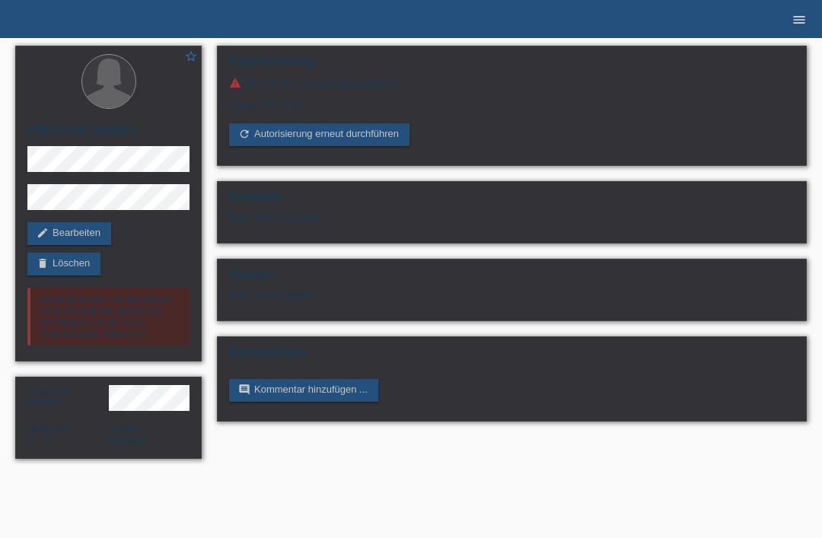
click at [811, 21] on link "menu" at bounding box center [799, 18] width 30 height 9
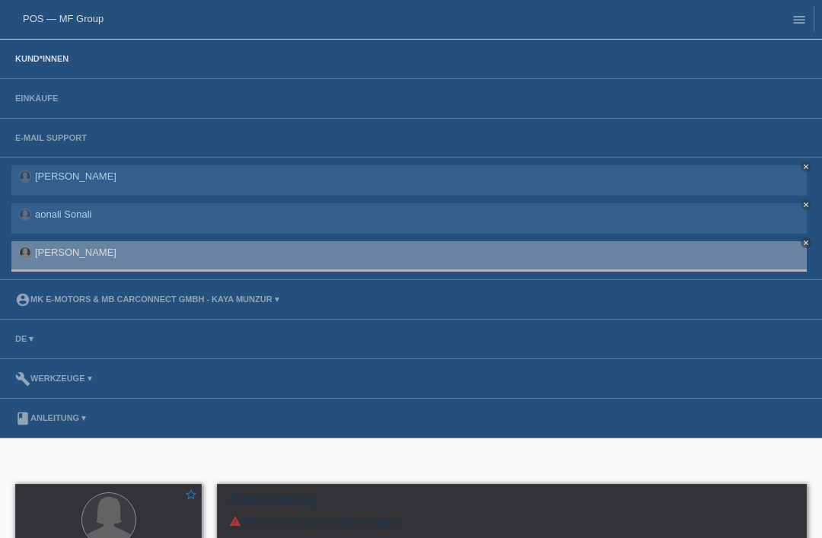
click at [52, 63] on link "Kund*innen" at bounding box center [42, 58] width 69 height 9
